Goal: Use online tool/utility: Utilize a website feature to perform a specific function

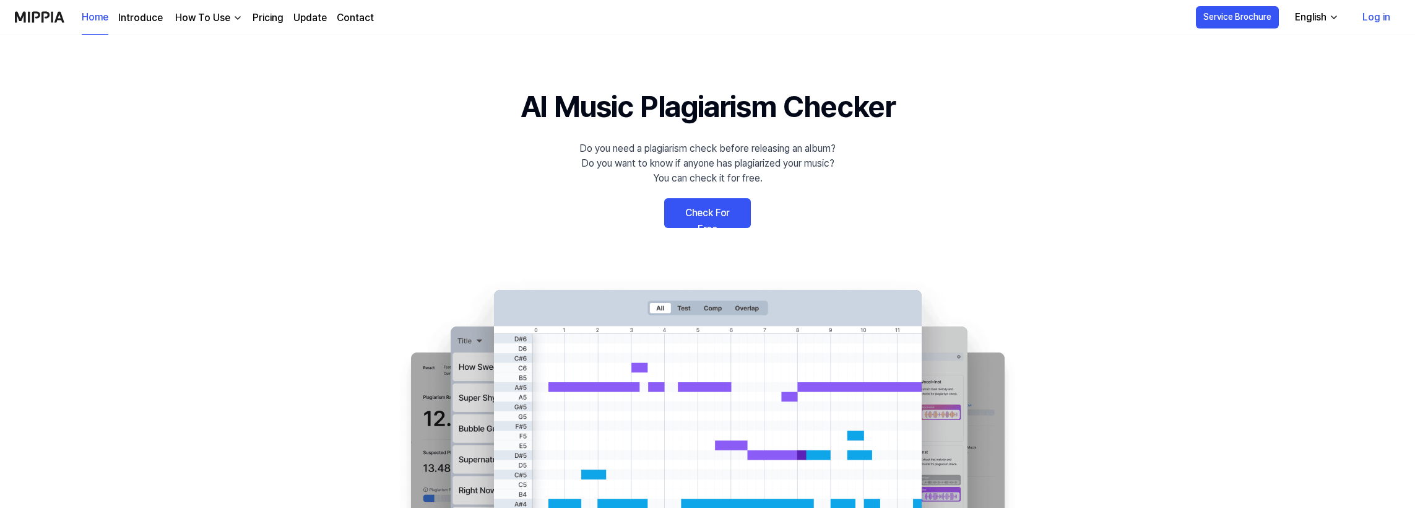
click at [719, 218] on link "Check For Free" at bounding box center [707, 213] width 87 height 30
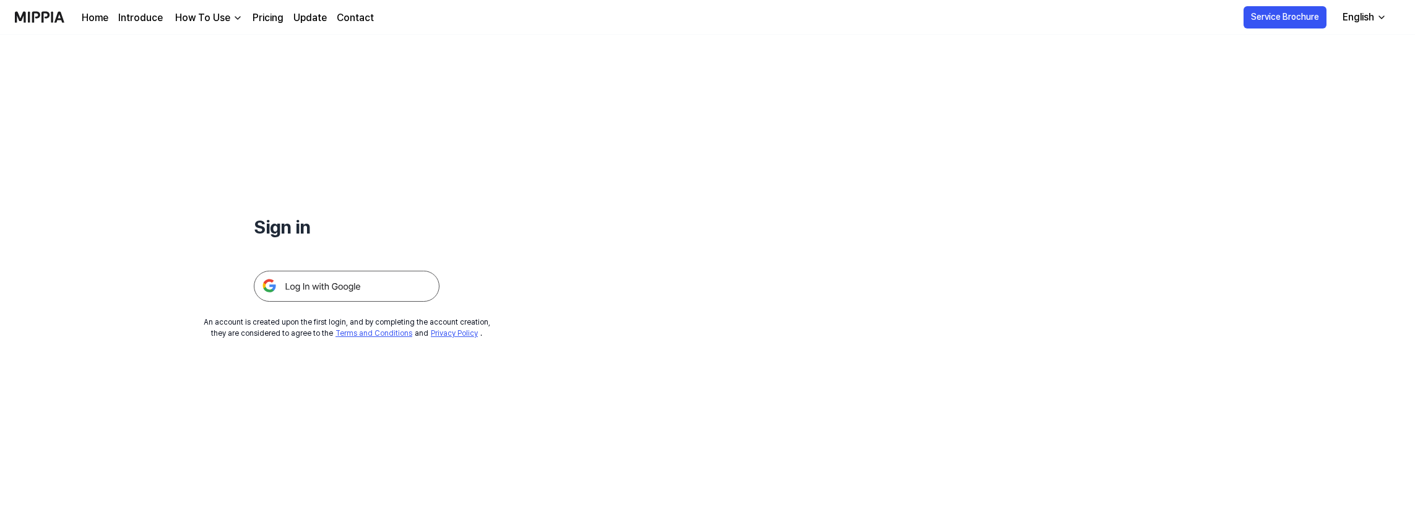
click at [358, 282] on img at bounding box center [347, 286] width 186 height 31
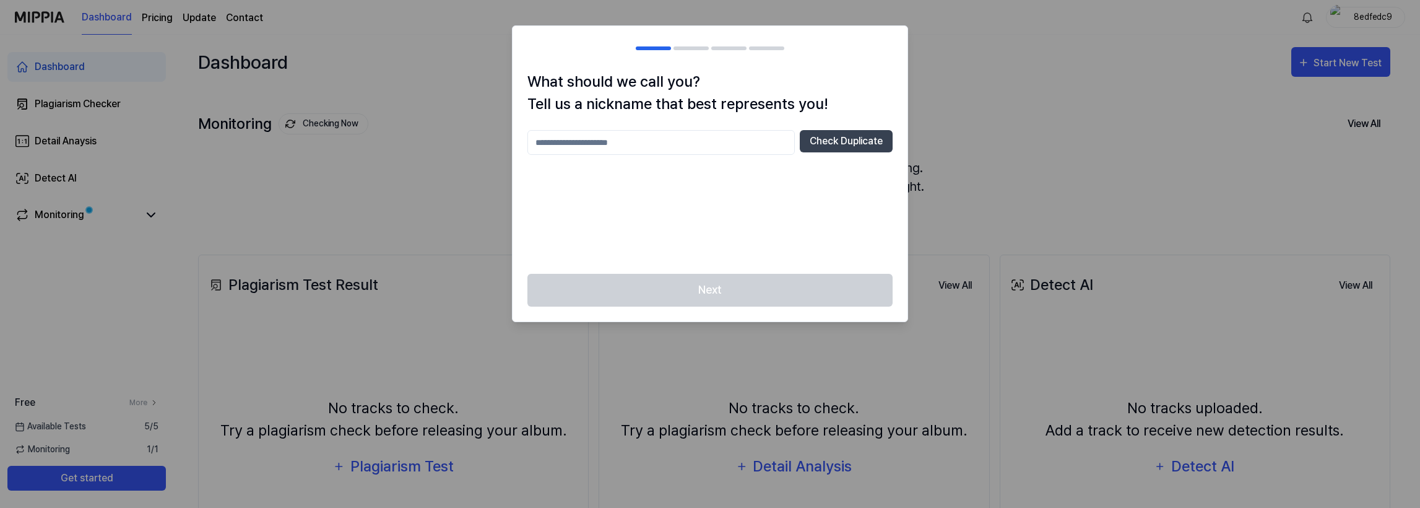
click at [691, 140] on input "text" at bounding box center [661, 142] width 267 height 25
type input "*****"
click at [853, 140] on button "Check Duplicate" at bounding box center [846, 141] width 93 height 22
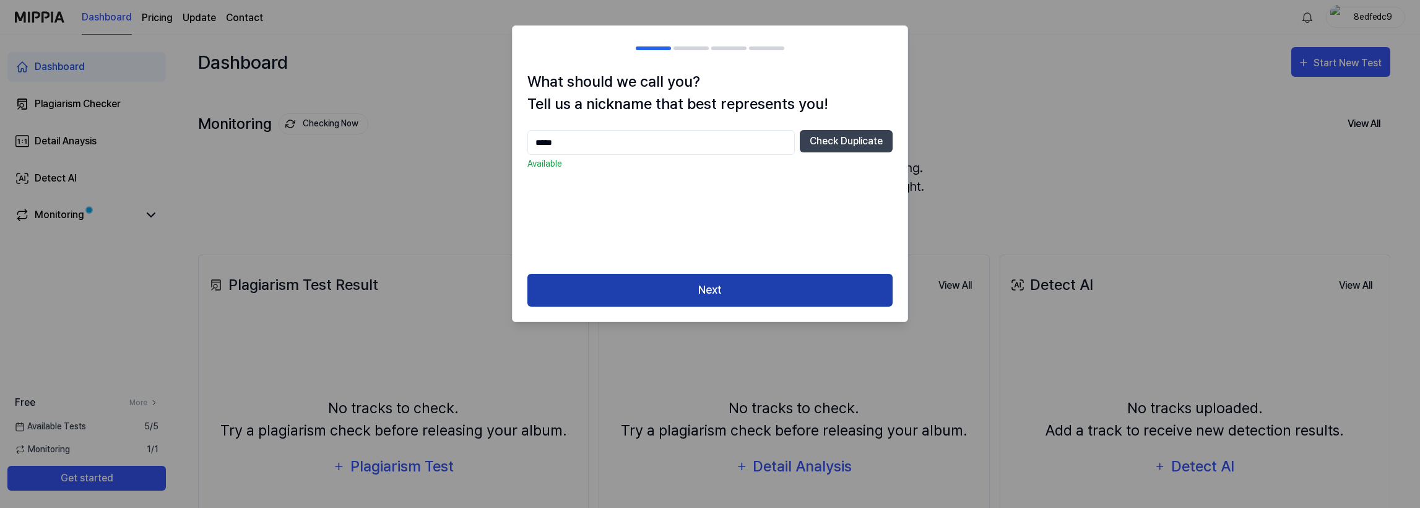
click at [746, 290] on button "Next" at bounding box center [710, 290] width 365 height 33
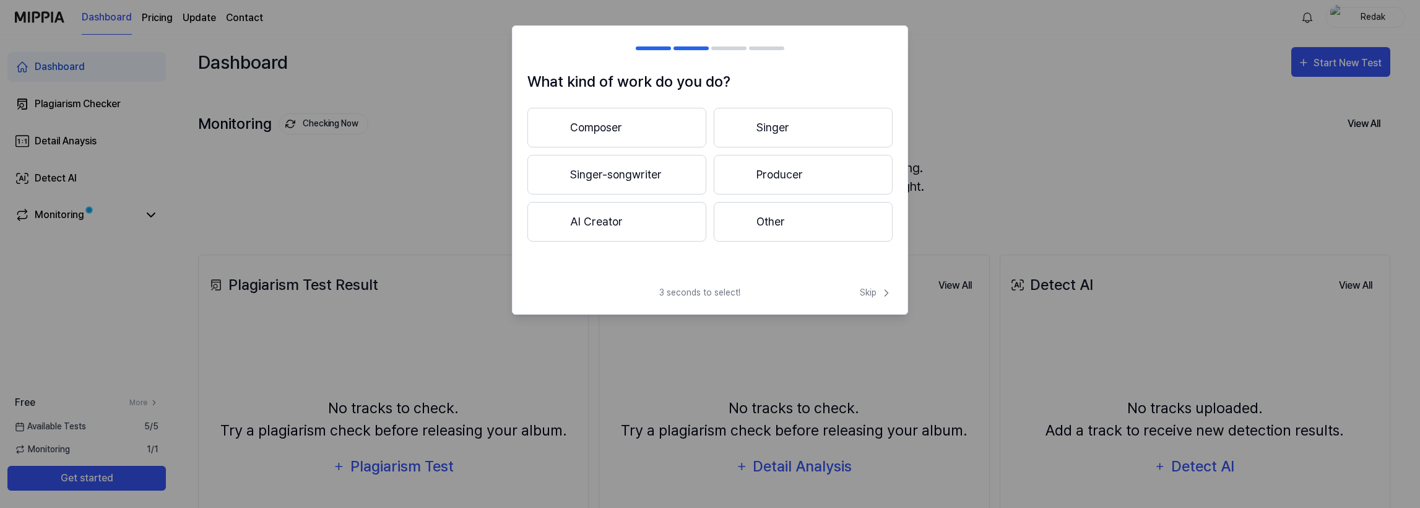
click at [635, 172] on button "Singer-songwriter" at bounding box center [617, 175] width 179 height 40
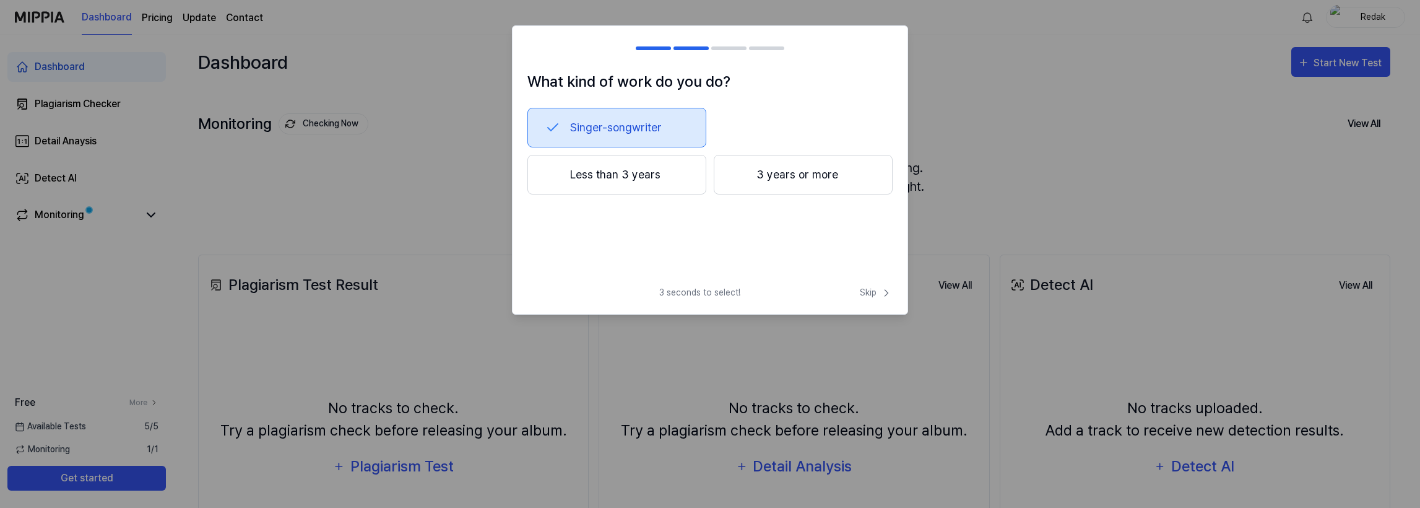
click at [607, 124] on button "Singer-songwriter" at bounding box center [617, 128] width 179 height 40
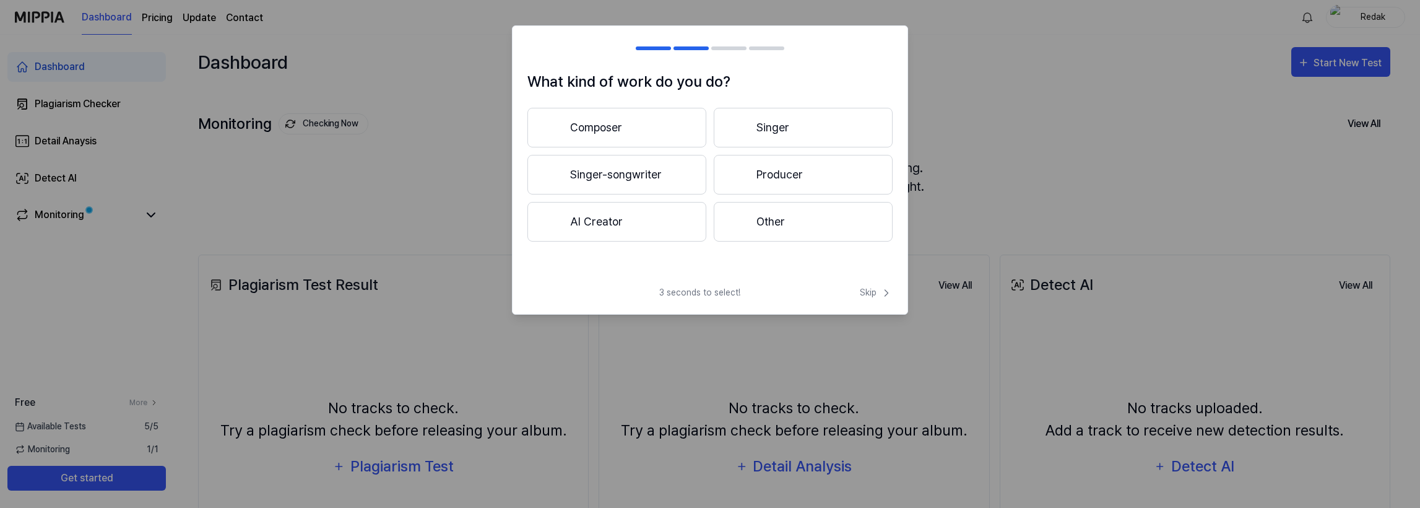
click at [617, 178] on button "Singer-songwriter" at bounding box center [617, 175] width 179 height 40
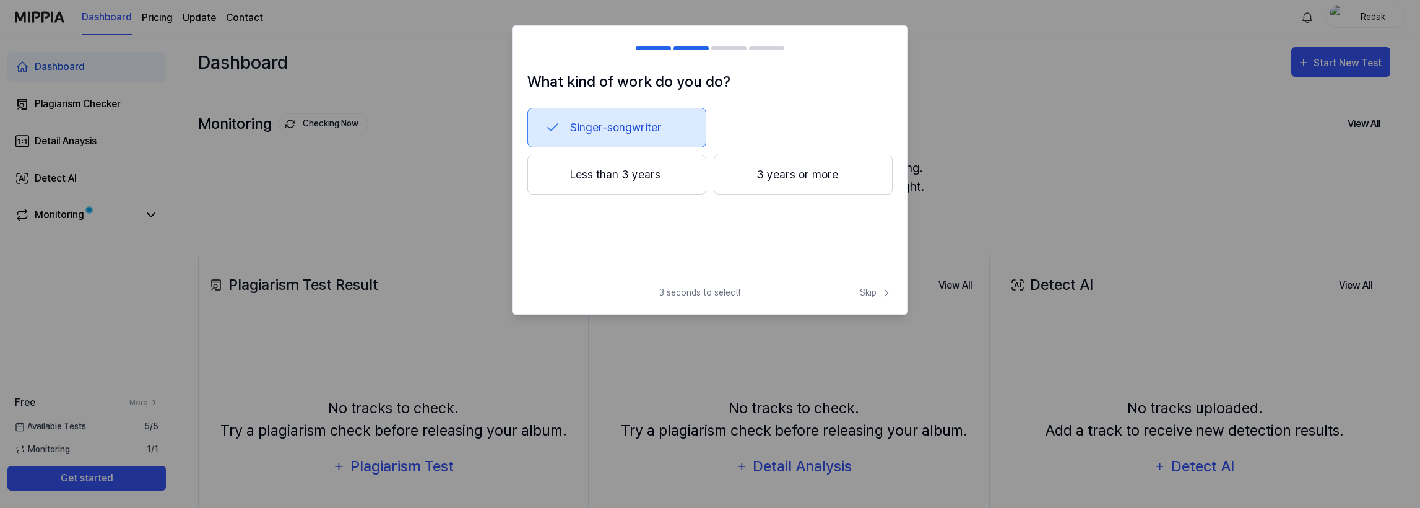
click at [656, 178] on button "Less than 3 years" at bounding box center [617, 175] width 179 height 40
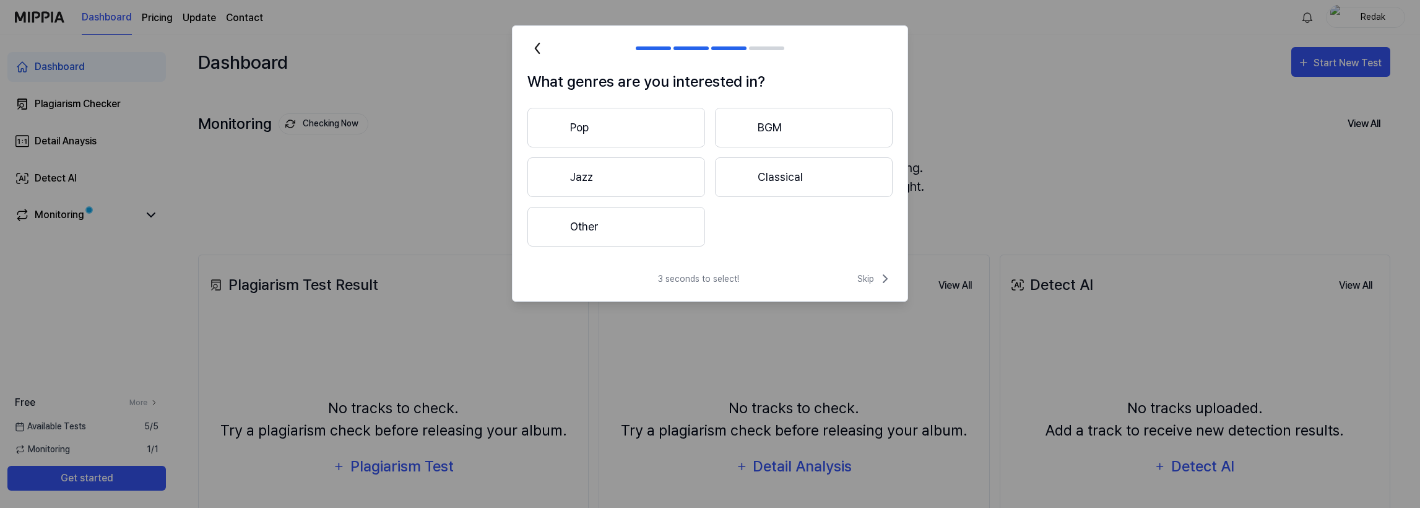
click at [670, 228] on button "Other" at bounding box center [617, 227] width 178 height 40
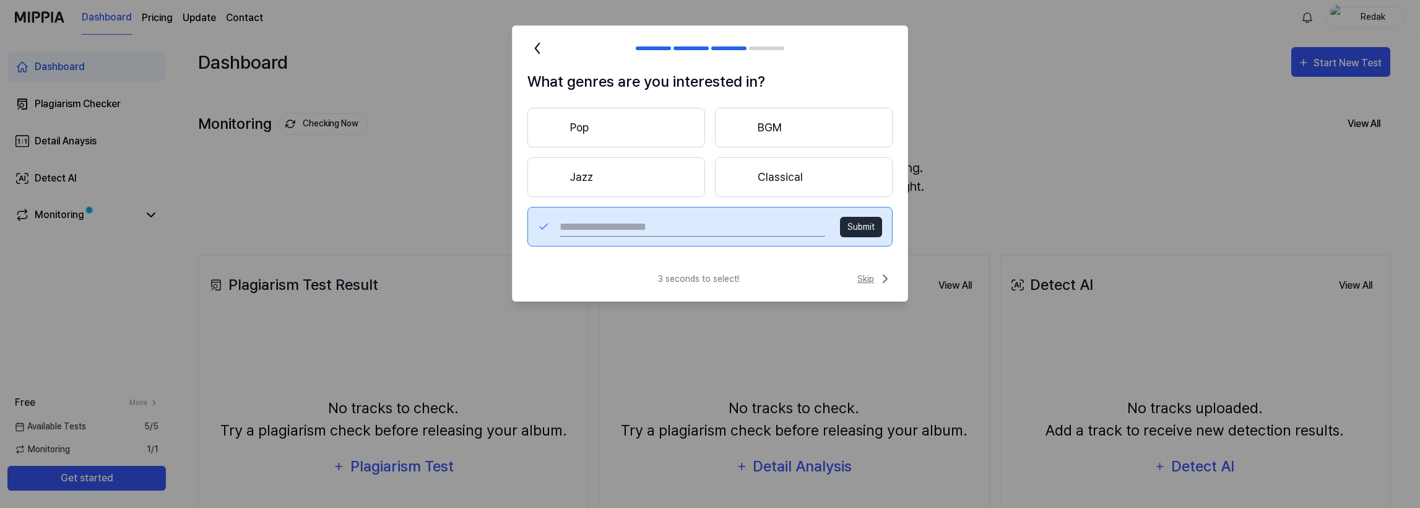
click at [869, 276] on span "Skip" at bounding box center [875, 278] width 35 height 15
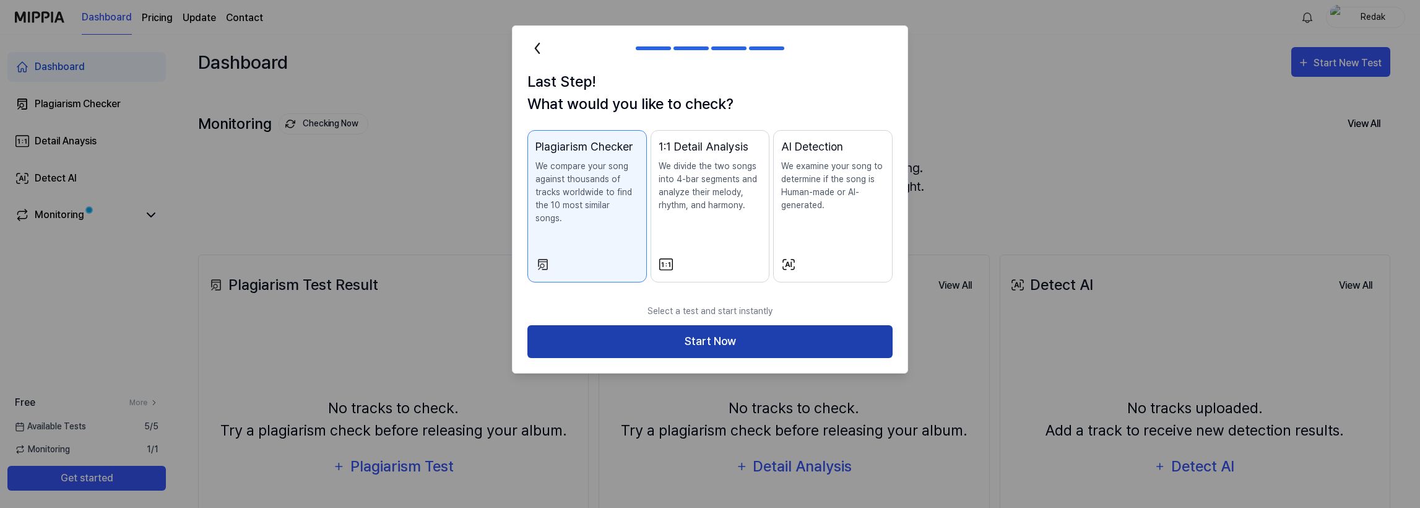
click at [717, 331] on button "Start Now" at bounding box center [710, 341] width 365 height 33
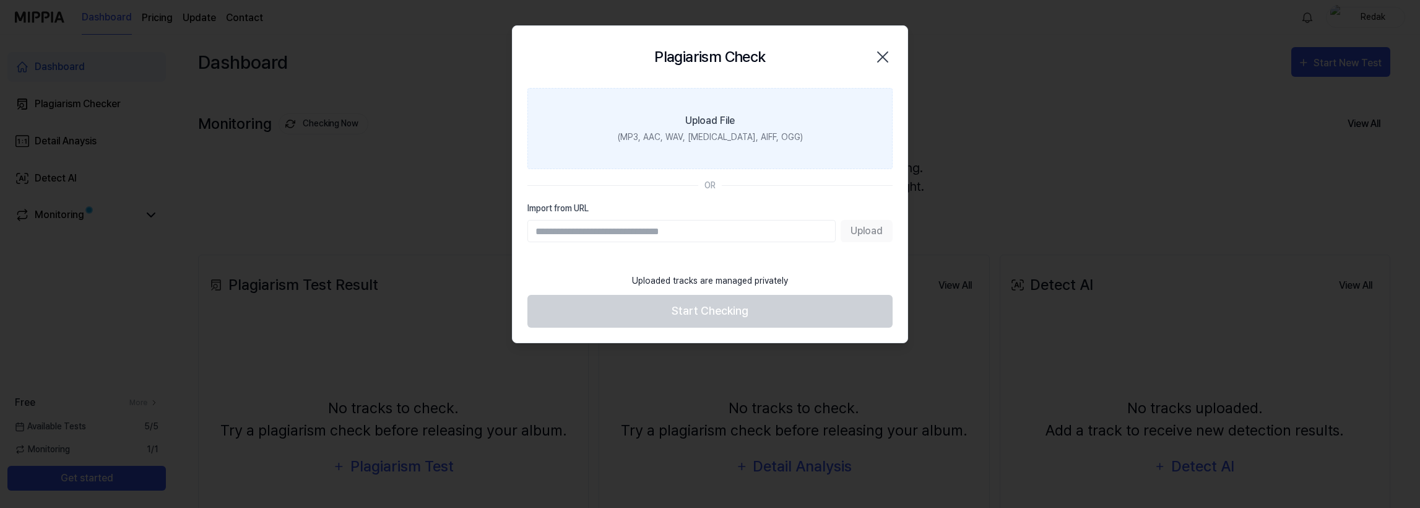
click at [718, 126] on div "Upload File" at bounding box center [710, 120] width 50 height 15
click at [0, 0] on input "Upload File (MP3, AAC, WAV, FLAC, AIFF, OGG)" at bounding box center [0, 0] width 0 height 0
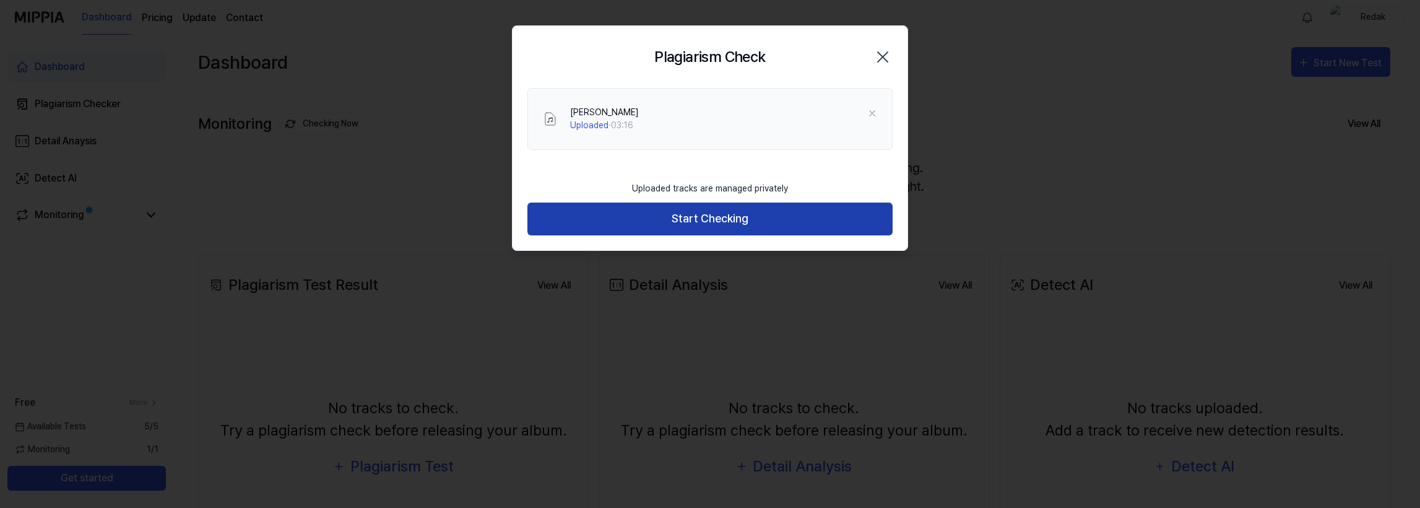
click at [726, 216] on button "Start Checking" at bounding box center [710, 218] width 365 height 33
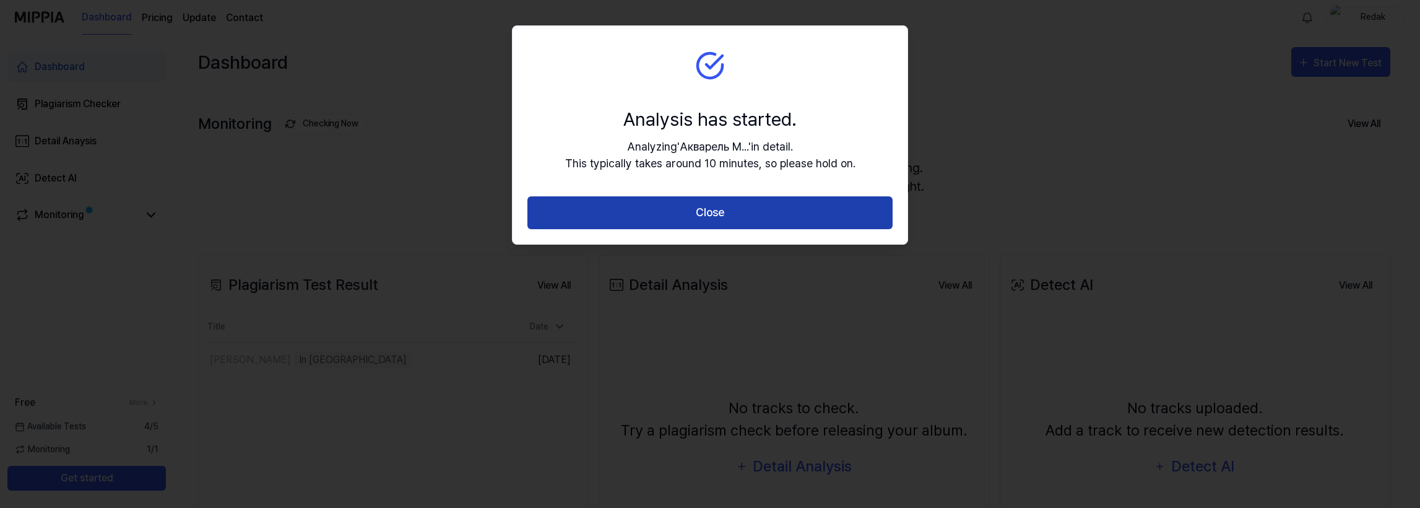
click at [715, 211] on button "Close" at bounding box center [710, 212] width 365 height 33
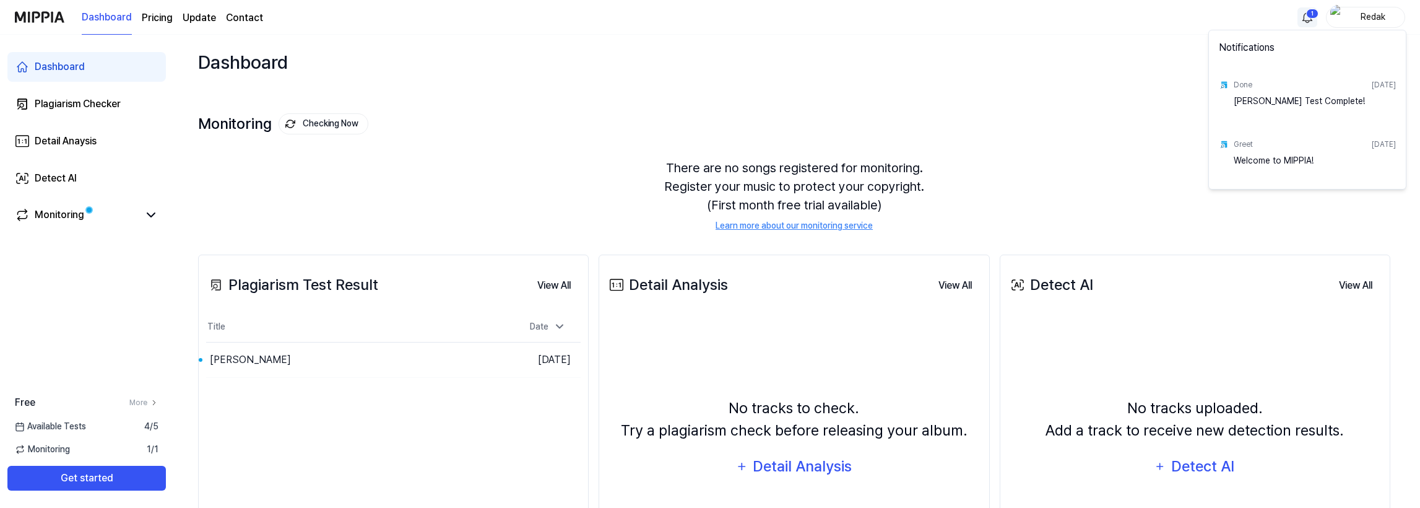
click at [1307, 21] on html "Dashboard Pricing Update Contact 1 Redak Dashboard Plagiarism Checker Detail An…" at bounding box center [710, 254] width 1420 height 508
click at [1347, 103] on div "Акварель Мелоди Test Complete!" at bounding box center [1315, 107] width 162 height 25
click at [627, 170] on html "Dashboard Pricing Update Contact Redak Dashboard Plagiarism Checker Detail Anay…" at bounding box center [710, 254] width 1420 height 508
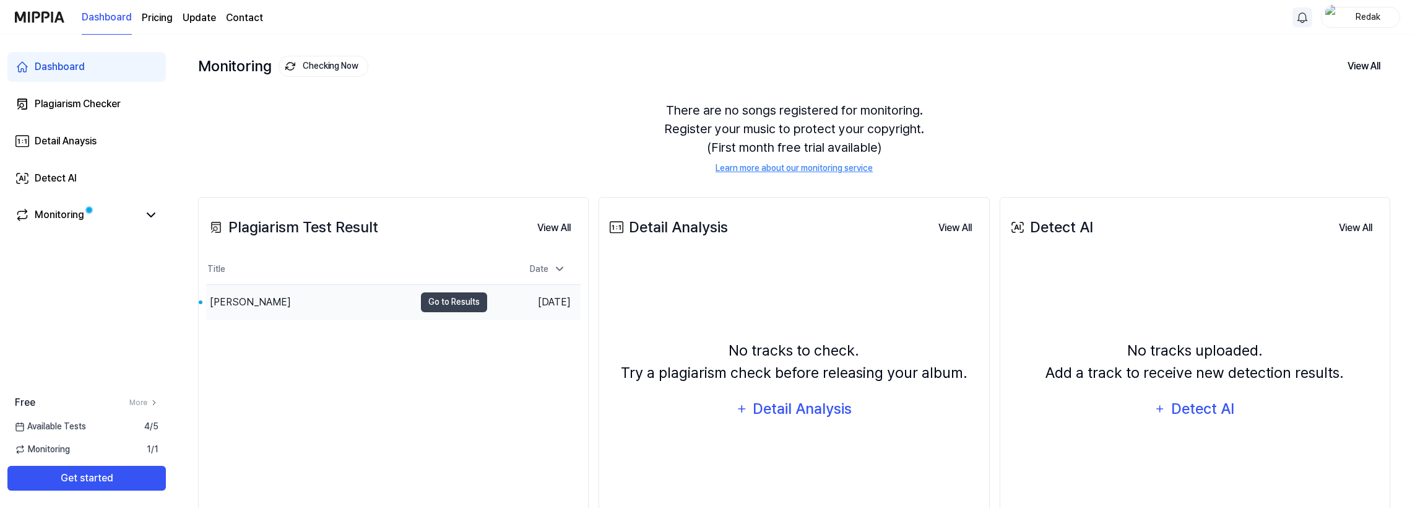
scroll to position [123, 0]
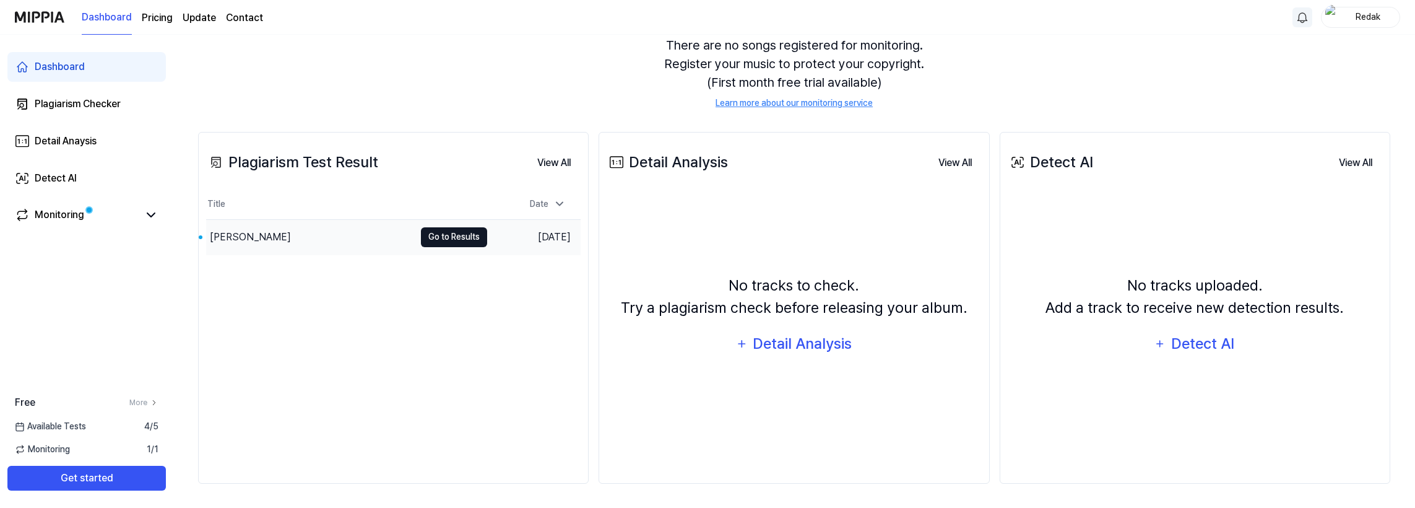
click at [438, 237] on button "Go to Results" at bounding box center [454, 237] width 66 height 20
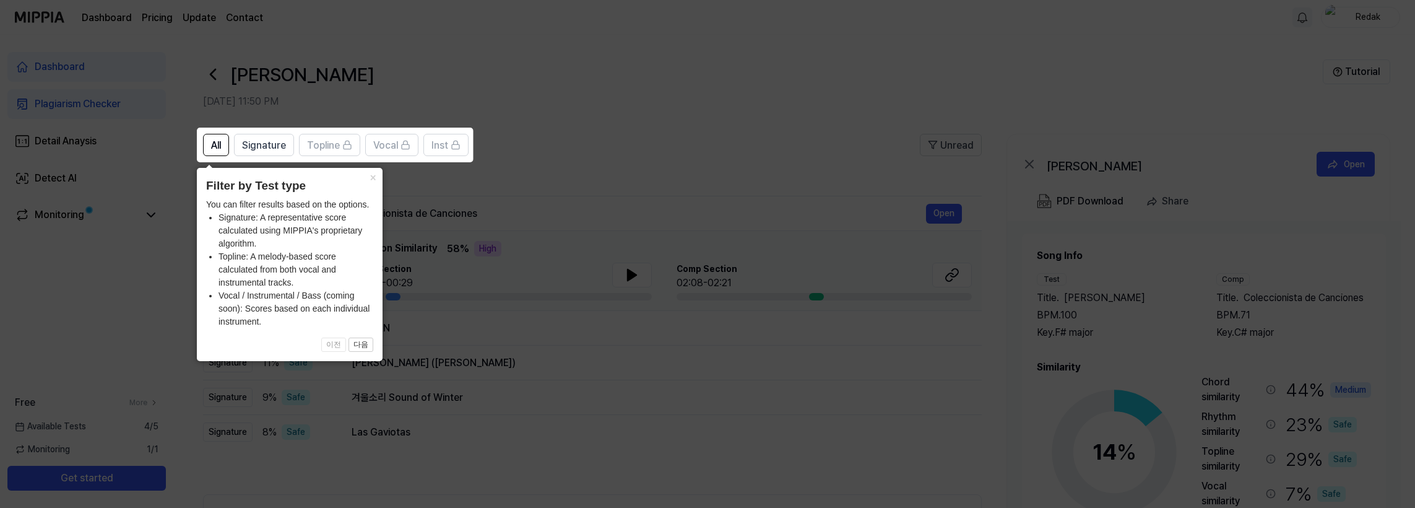
click at [702, 120] on icon at bounding box center [710, 254] width 1420 height 508
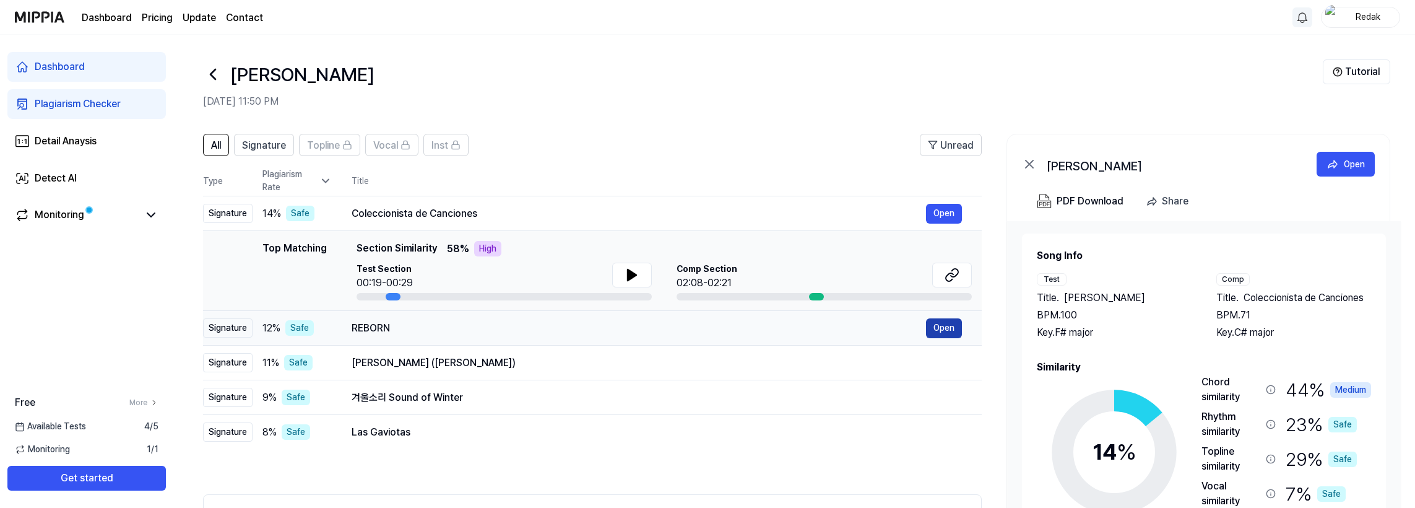
click at [936, 322] on button "Open" at bounding box center [944, 328] width 36 height 20
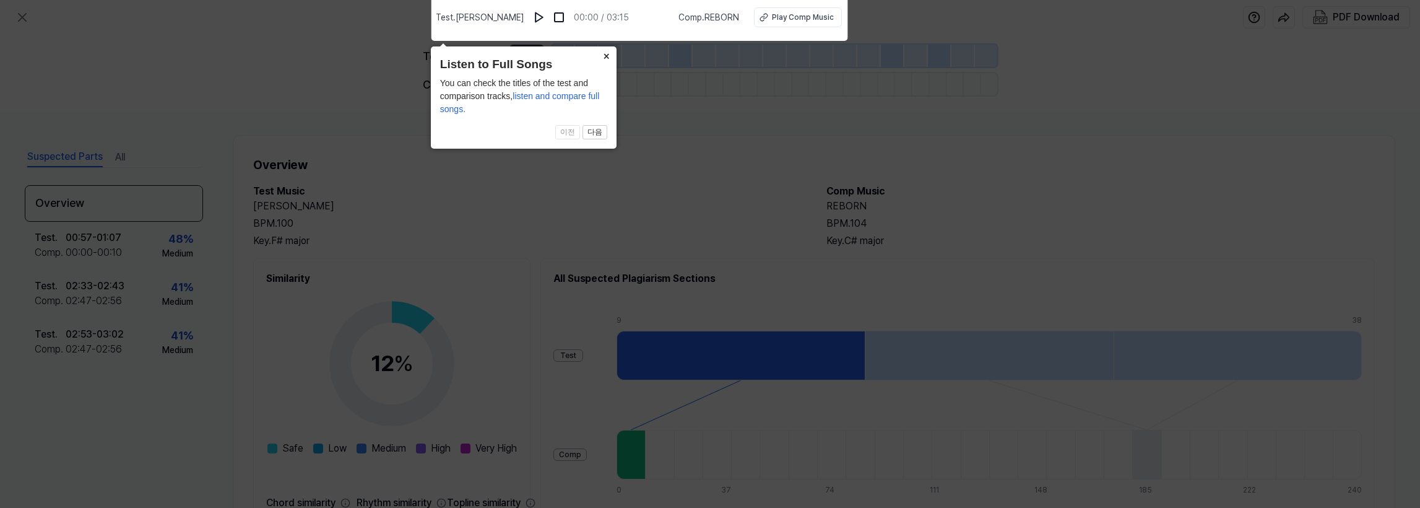
click at [603, 57] on button "×" at bounding box center [607, 54] width 20 height 17
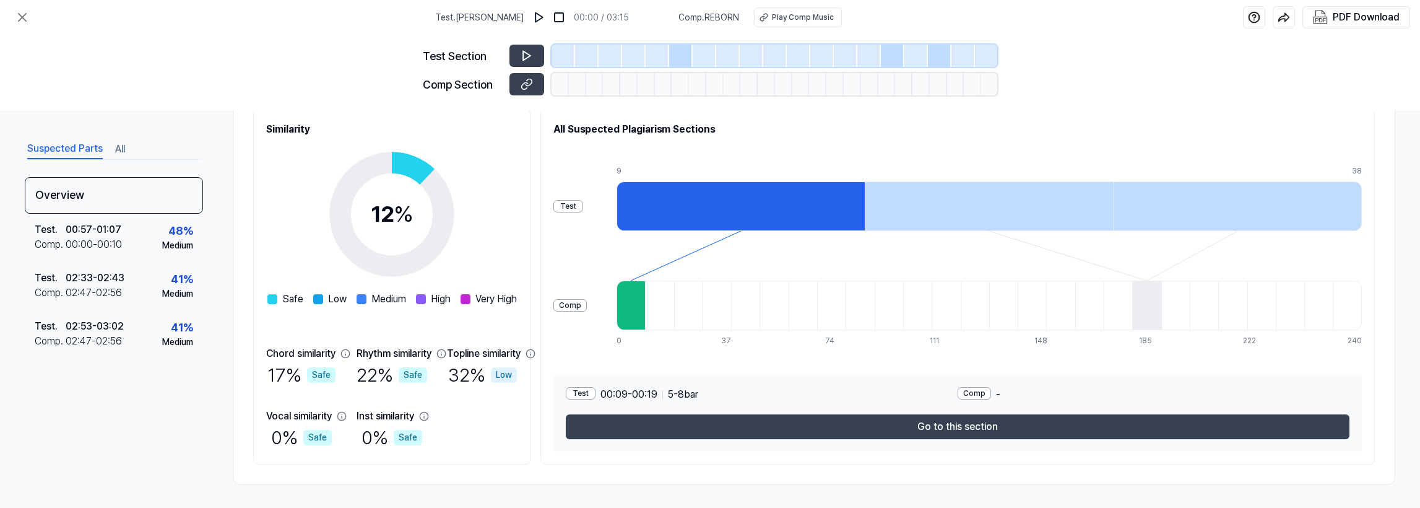
scroll to position [150, 0]
click at [583, 205] on div "Test" at bounding box center [569, 205] width 30 height 12
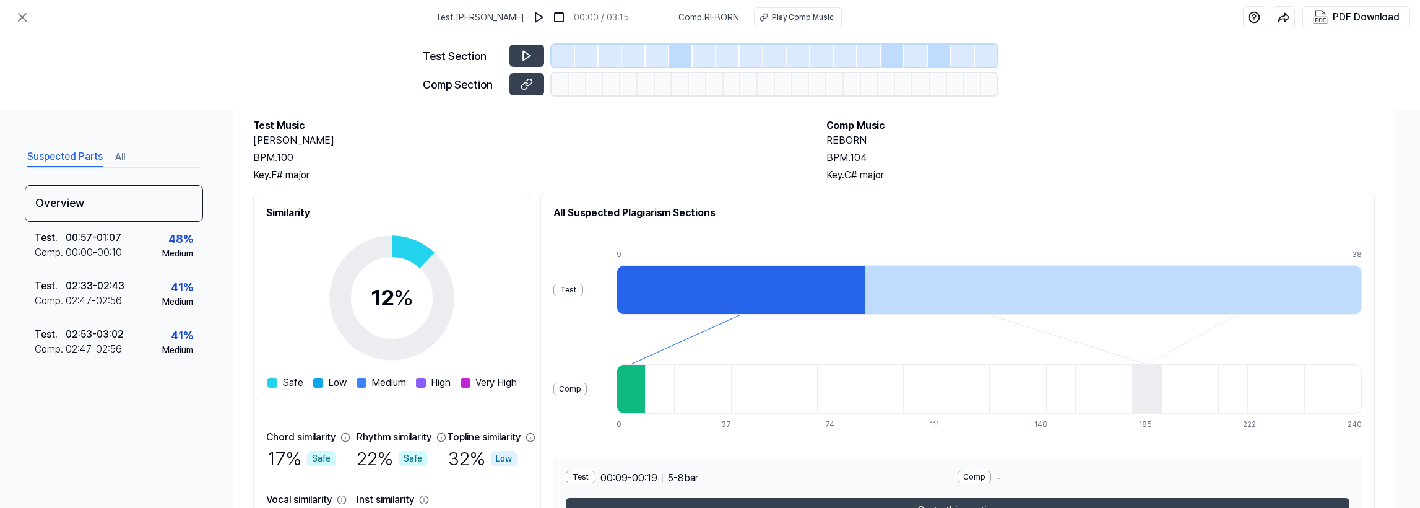
scroll to position [0, 0]
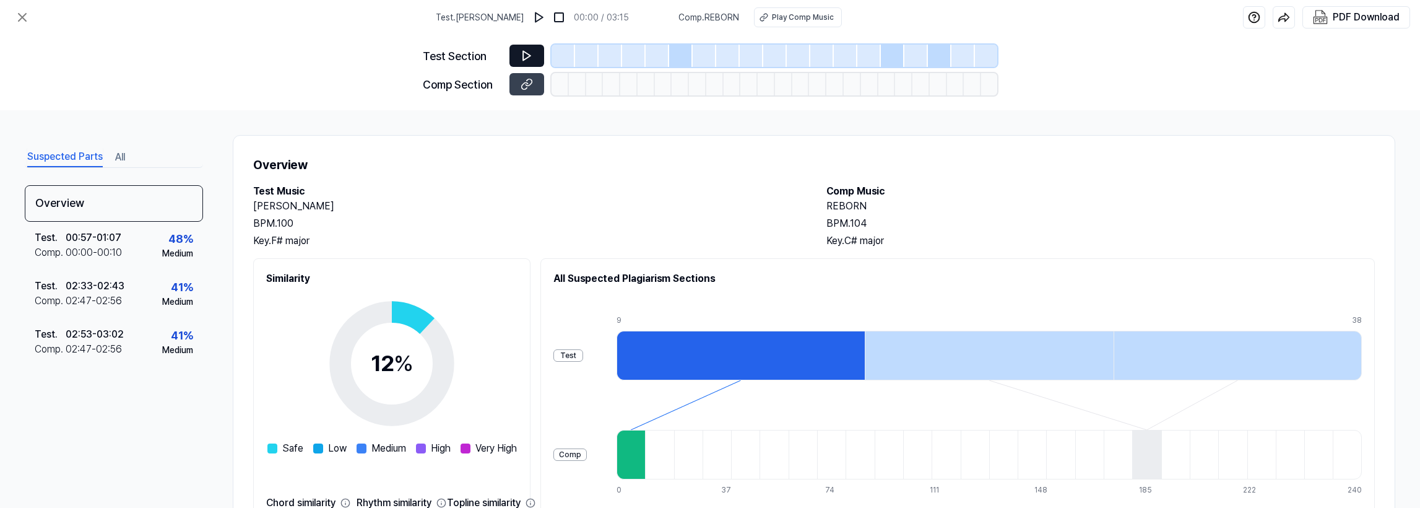
click at [532, 48] on button at bounding box center [527, 56] width 35 height 22
click at [521, 55] on icon at bounding box center [527, 56] width 12 height 12
click at [545, 19] on img at bounding box center [539, 17] width 12 height 12
click at [546, 19] on img at bounding box center [540, 17] width 12 height 12
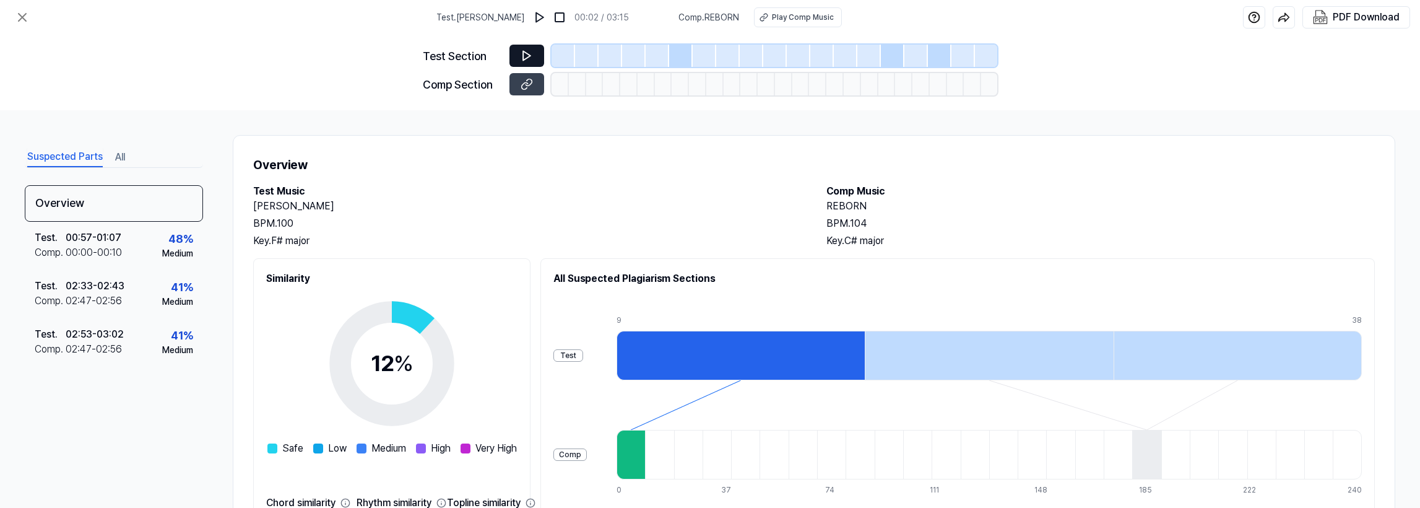
click at [532, 52] on icon at bounding box center [527, 56] width 12 height 12
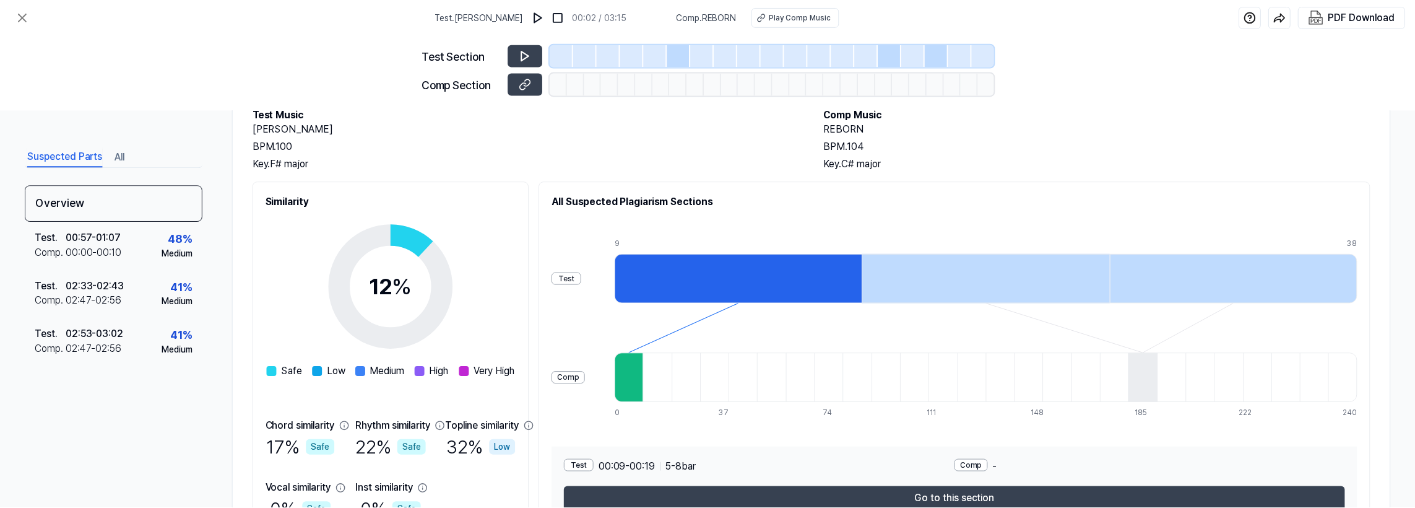
scroll to position [150, 0]
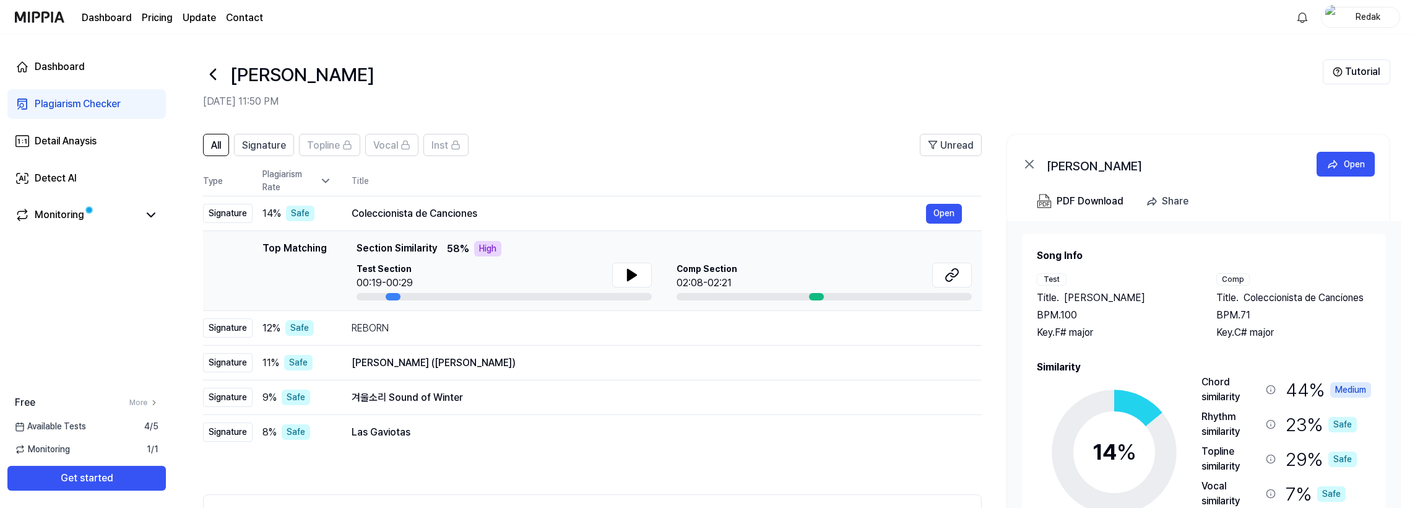
click at [215, 72] on icon at bounding box center [213, 74] width 20 height 20
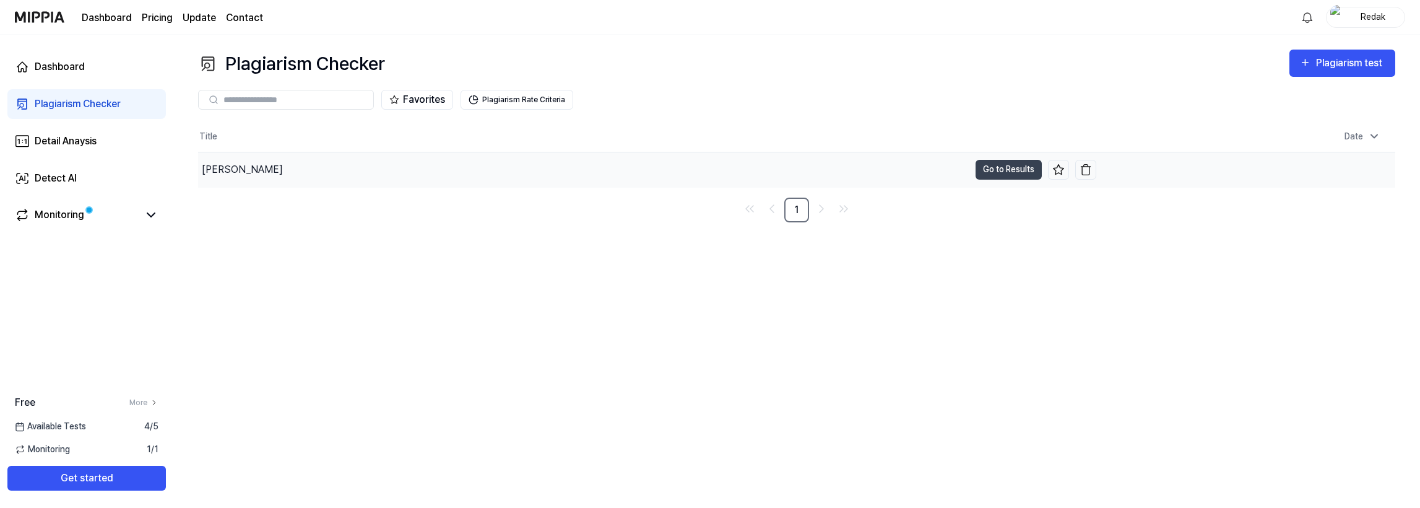
click at [548, 170] on div "Акварель Мелоди" at bounding box center [583, 169] width 771 height 35
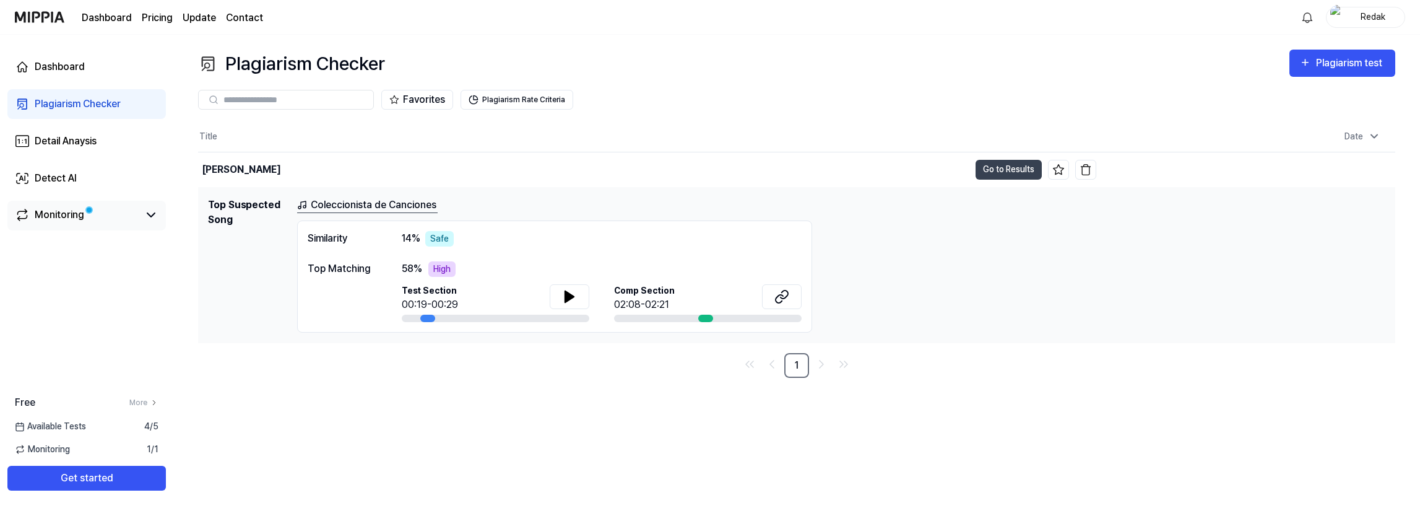
click at [77, 214] on div "Monitoring" at bounding box center [60, 214] width 50 height 15
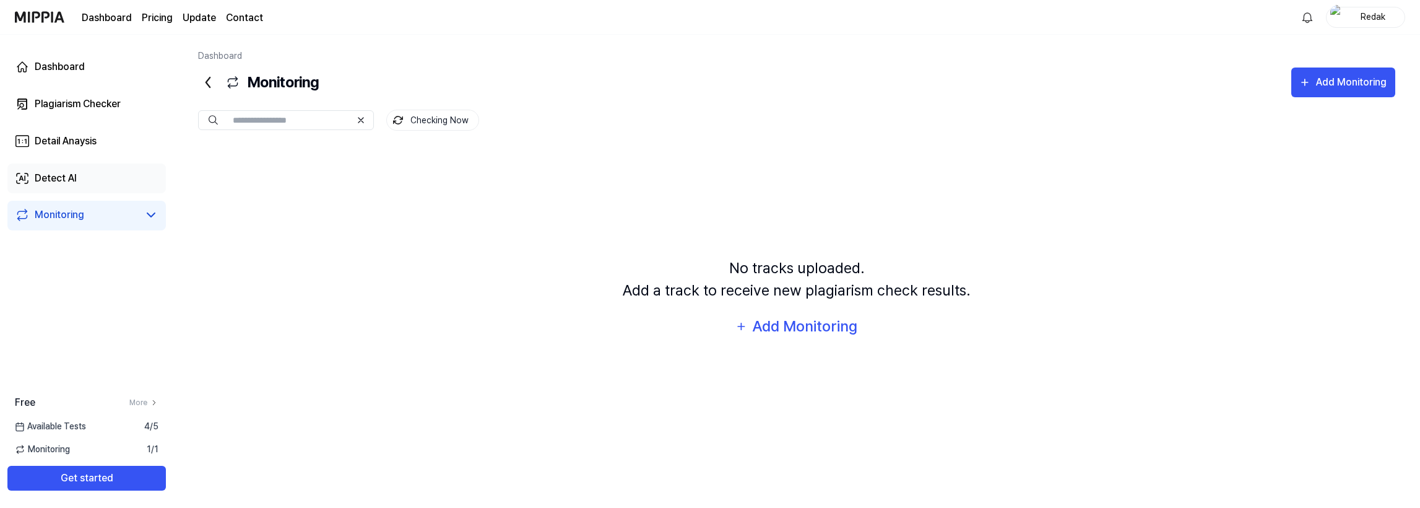
click at [72, 180] on div "Detect AI" at bounding box center [56, 178] width 42 height 15
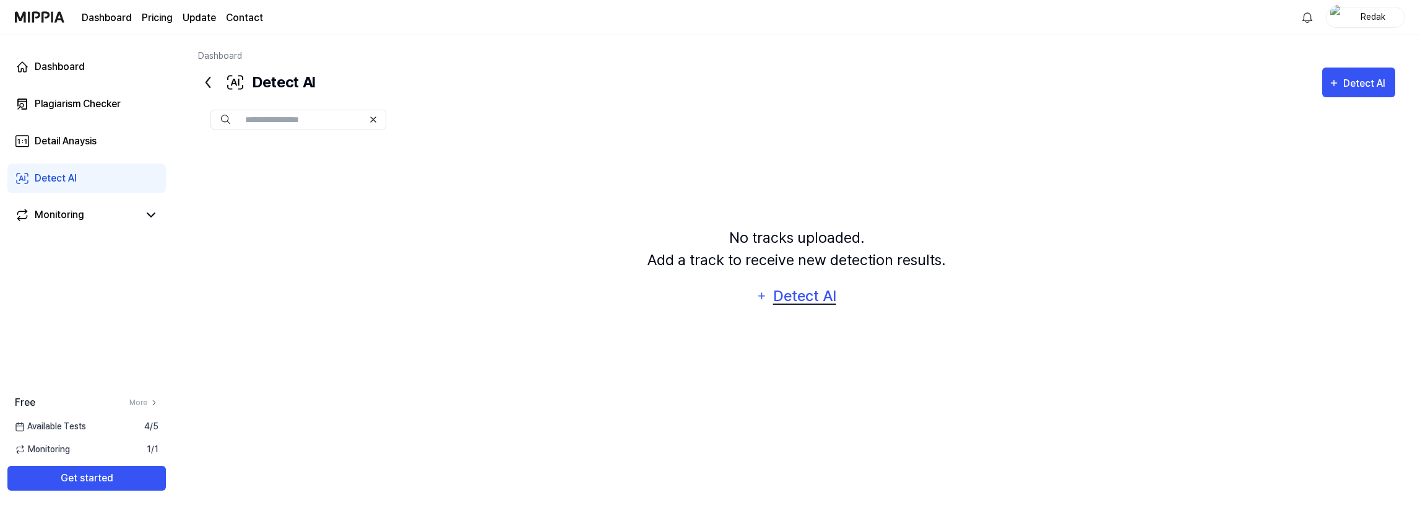
click at [829, 297] on div "Detect AI" at bounding box center [804, 296] width 66 height 24
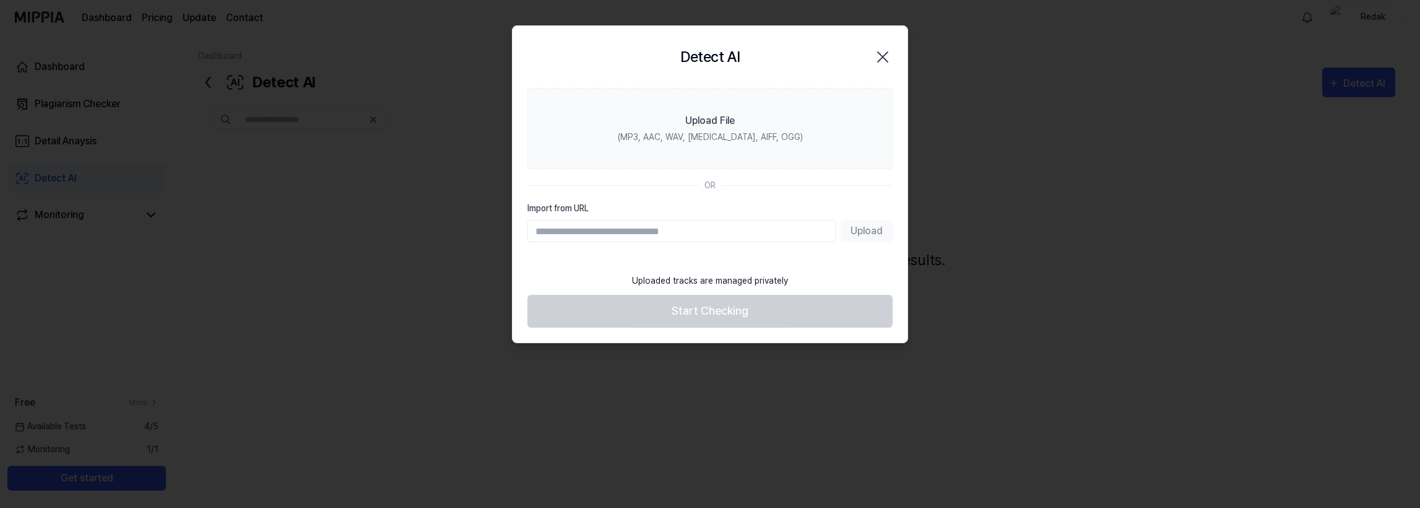
click at [888, 60] on icon "button" at bounding box center [883, 57] width 20 height 20
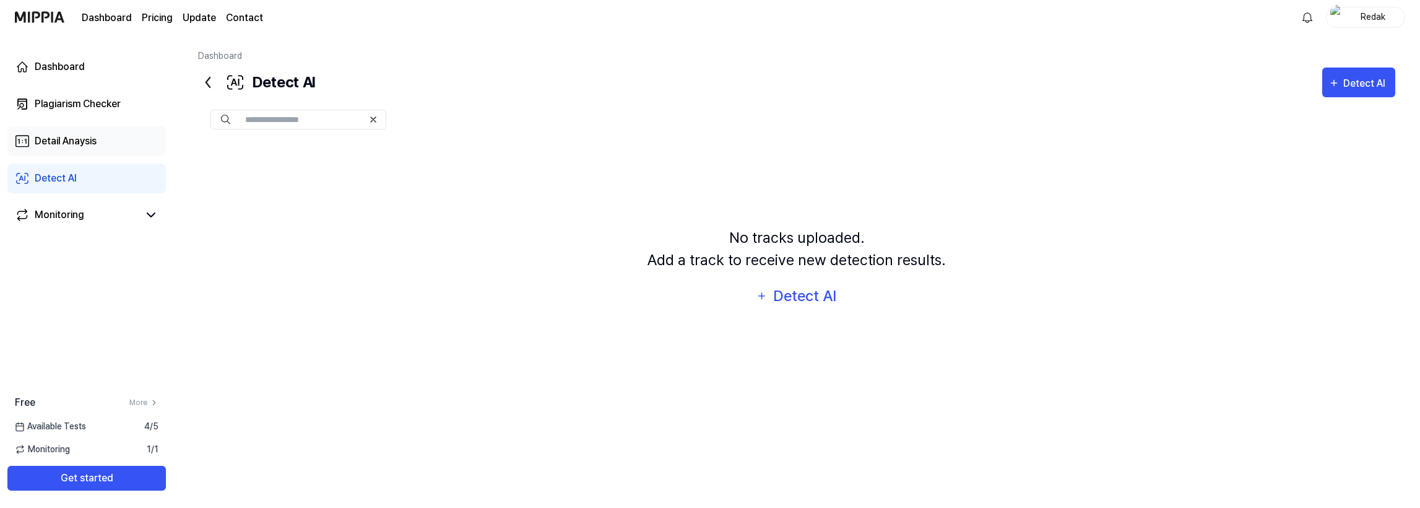
click at [64, 137] on div "Detail Anaysis" at bounding box center [66, 141] width 62 height 15
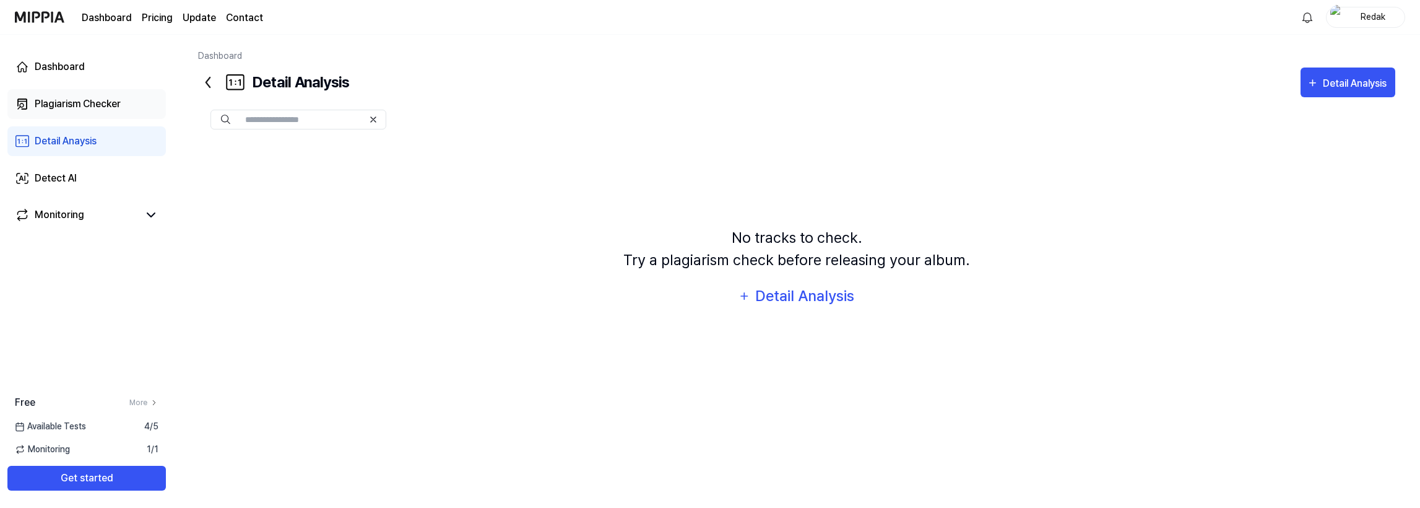
click at [103, 102] on div "Plagiarism Checker" at bounding box center [78, 104] width 86 height 15
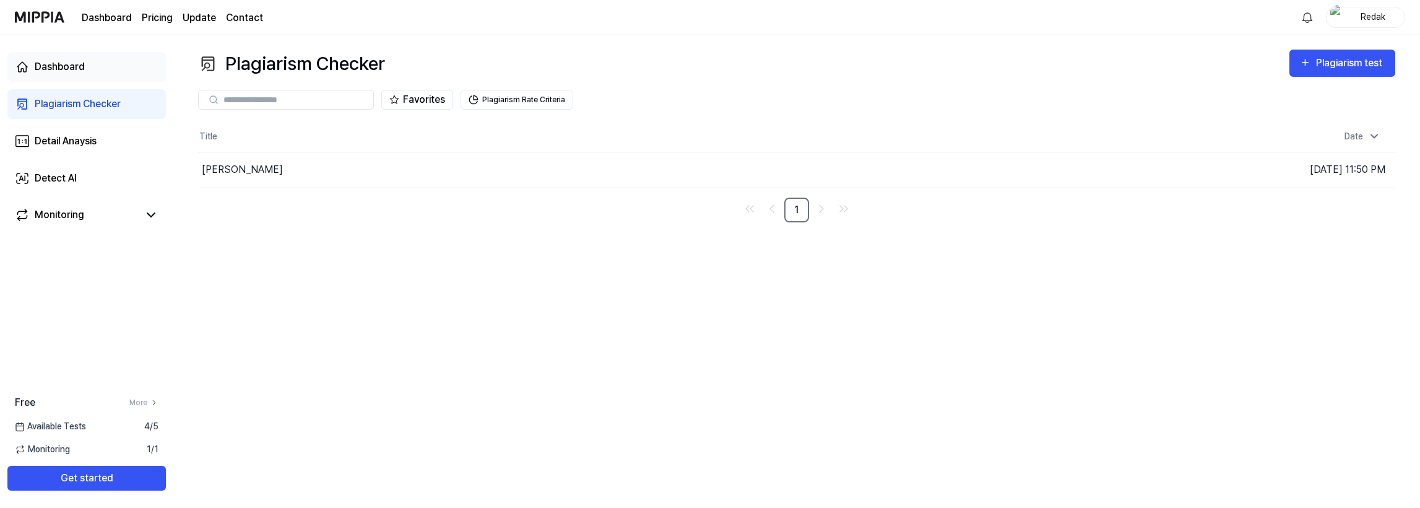
click at [81, 69] on div "Dashboard" at bounding box center [60, 66] width 50 height 15
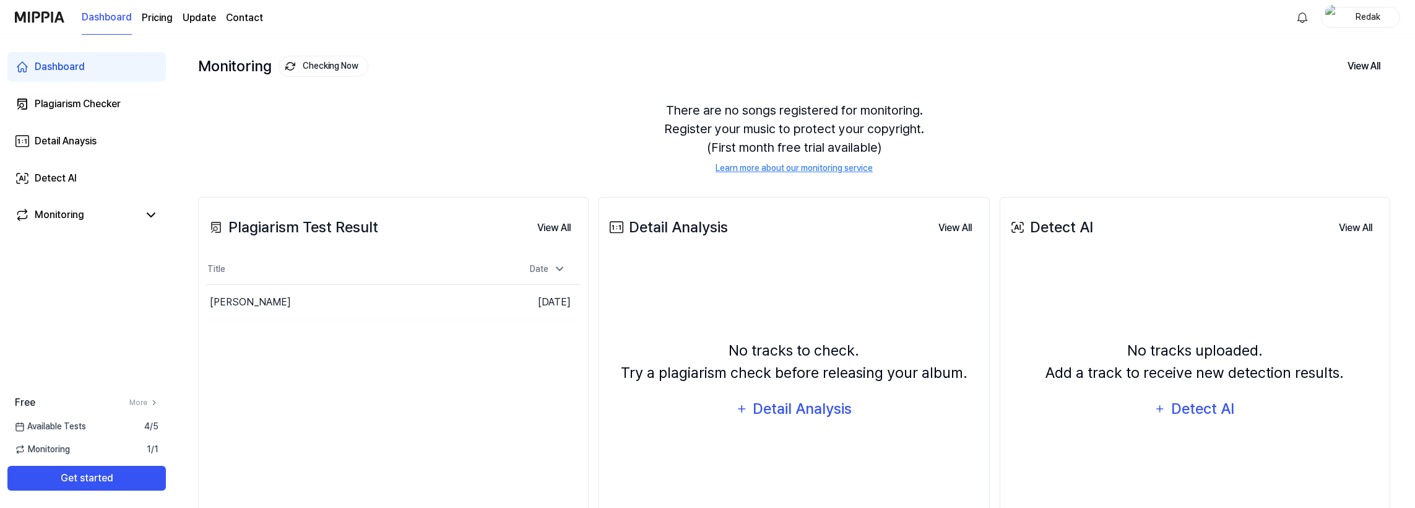
scroll to position [123, 0]
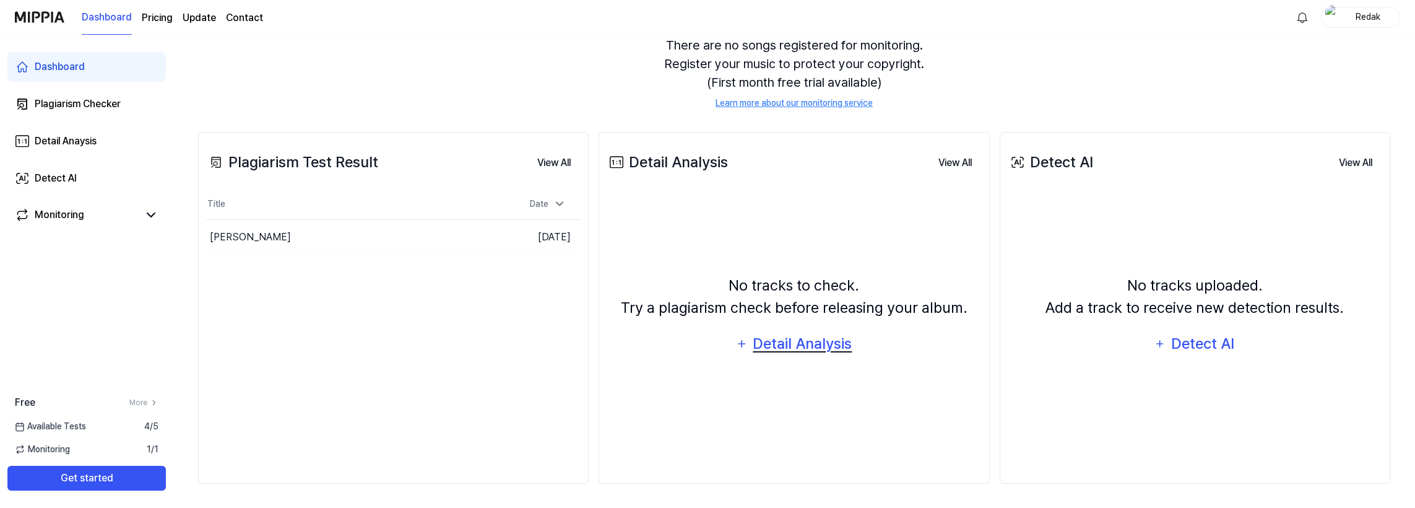
click at [802, 344] on div "Detail Analysis" at bounding box center [802, 344] width 101 height 24
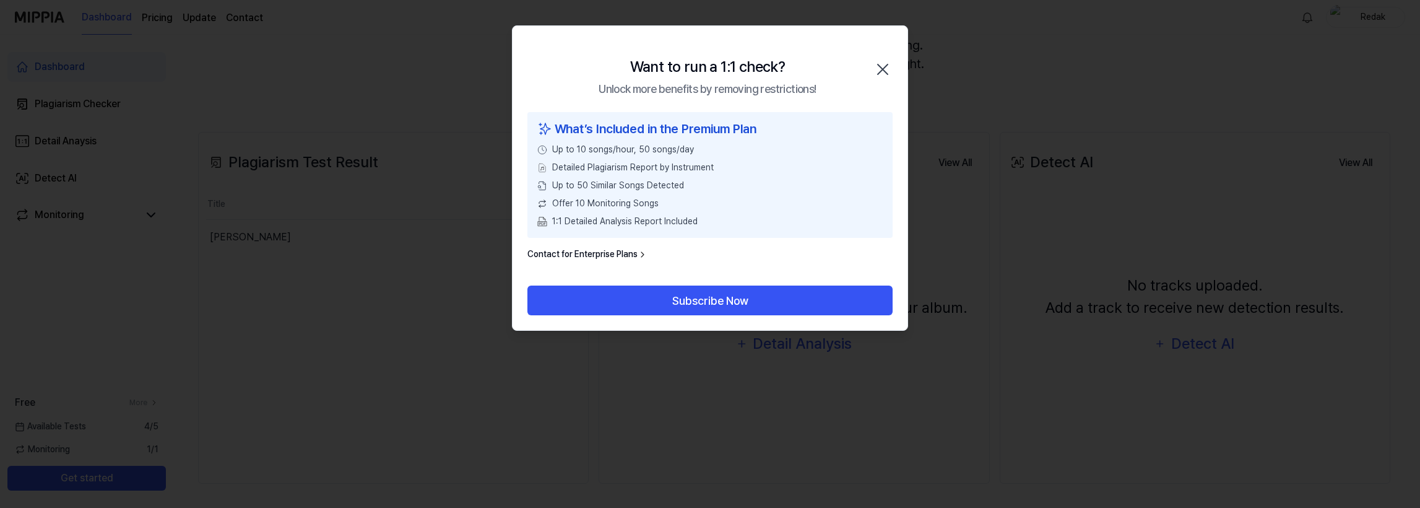
click at [884, 67] on icon "button" at bounding box center [883, 69] width 10 height 10
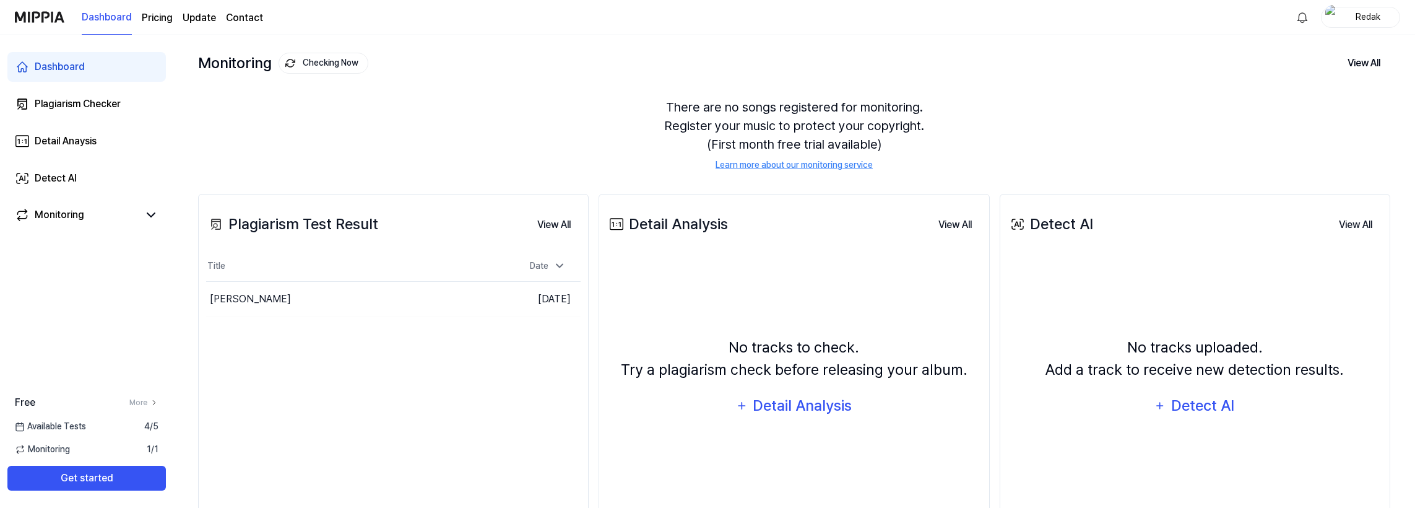
scroll to position [0, 0]
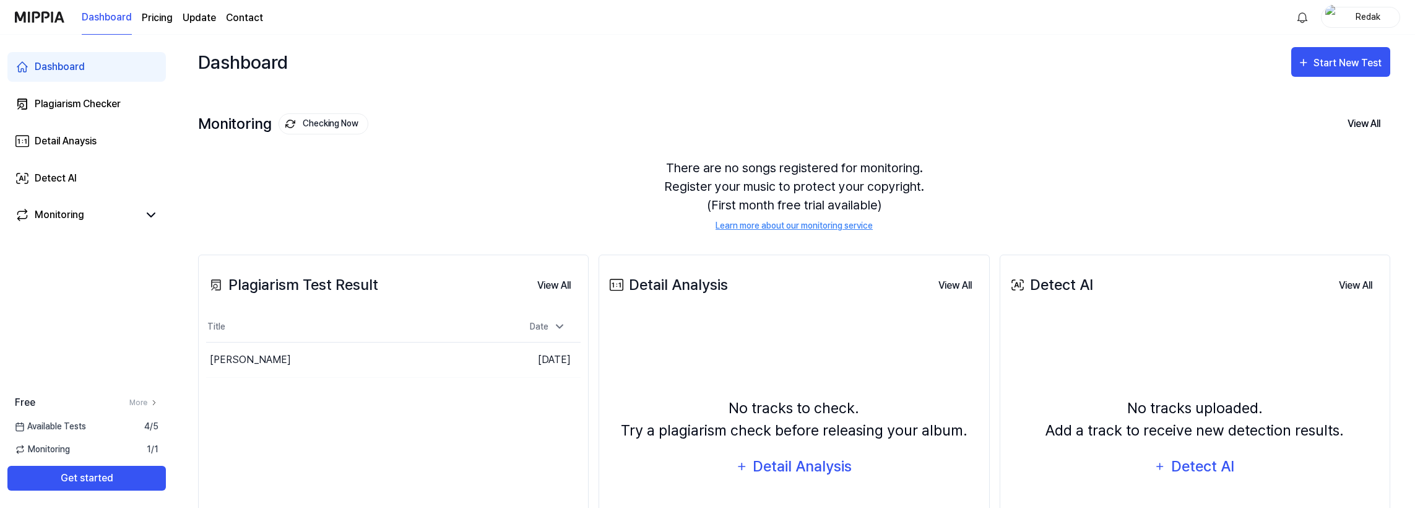
click at [1140, 110] on div "Monitoring Checking Now View All Monitoring There are no songs registered for m…" at bounding box center [794, 159] width 1193 height 141
